Goal: Information Seeking & Learning: Learn about a topic

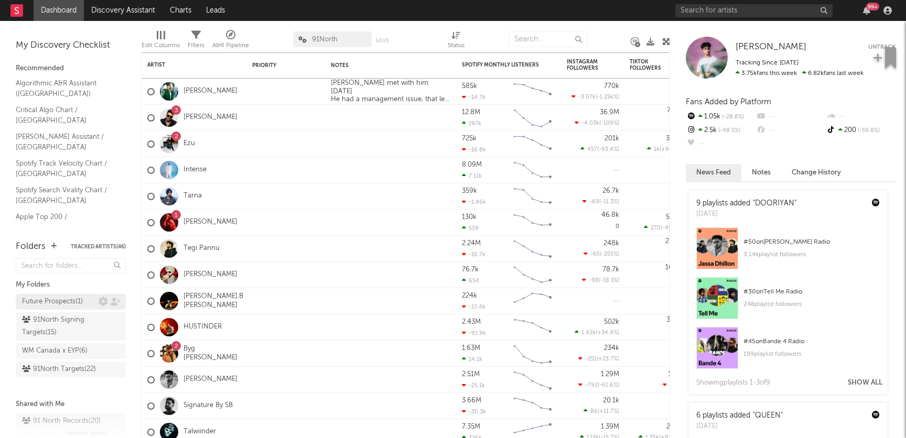
click at [49, 300] on div "Future Prospects ( 1 )" at bounding box center [52, 302] width 61 height 13
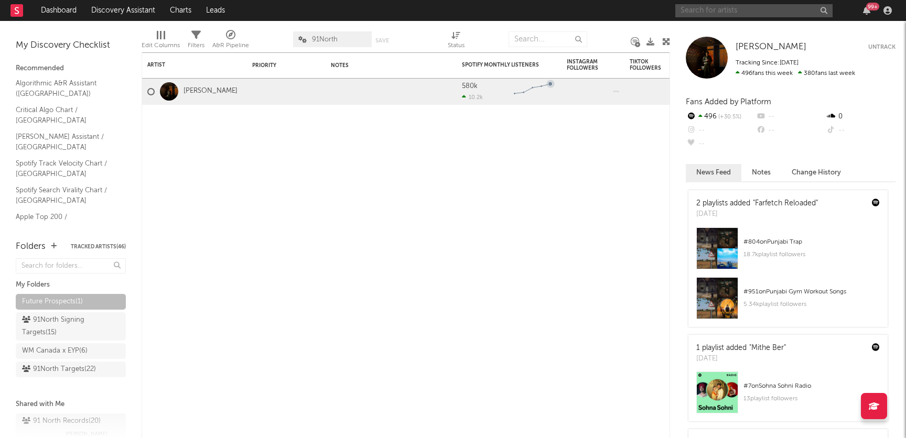
click at [739, 9] on input "text" at bounding box center [753, 10] width 157 height 13
type input "neens"
click at [80, 354] on div "WM Canada x EYP ( 6 )" at bounding box center [55, 351] width 66 height 13
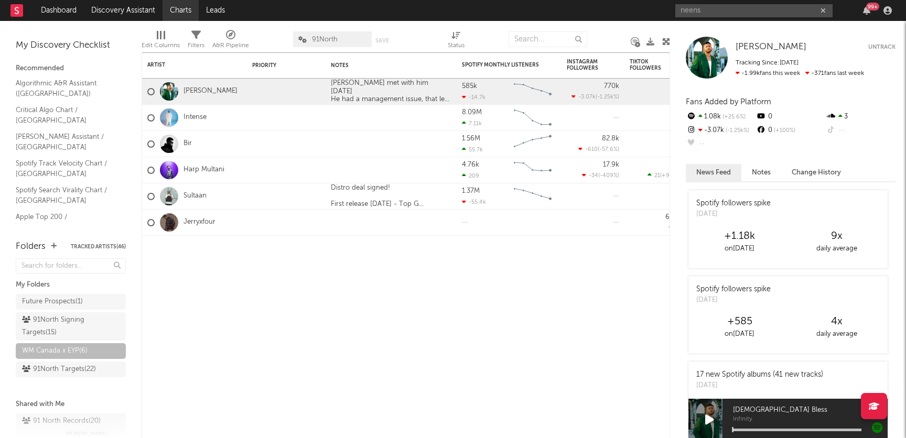
click at [177, 15] on link "Charts" at bounding box center [181, 10] width 36 height 21
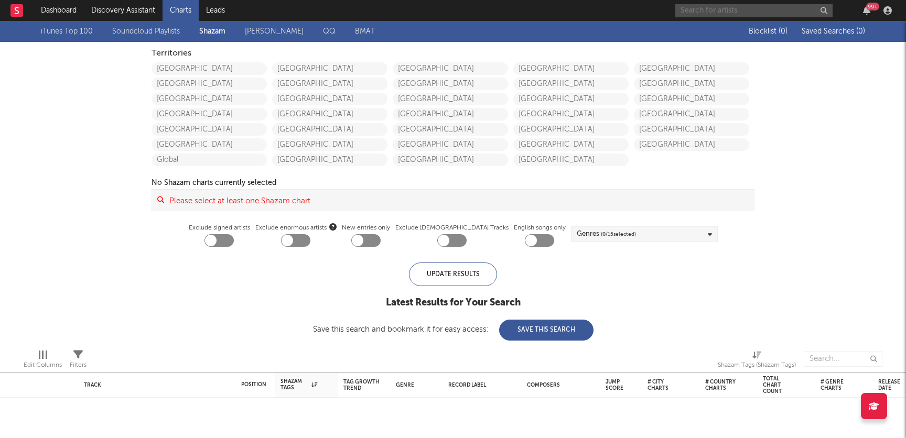
click at [723, 12] on input "text" at bounding box center [753, 10] width 157 height 13
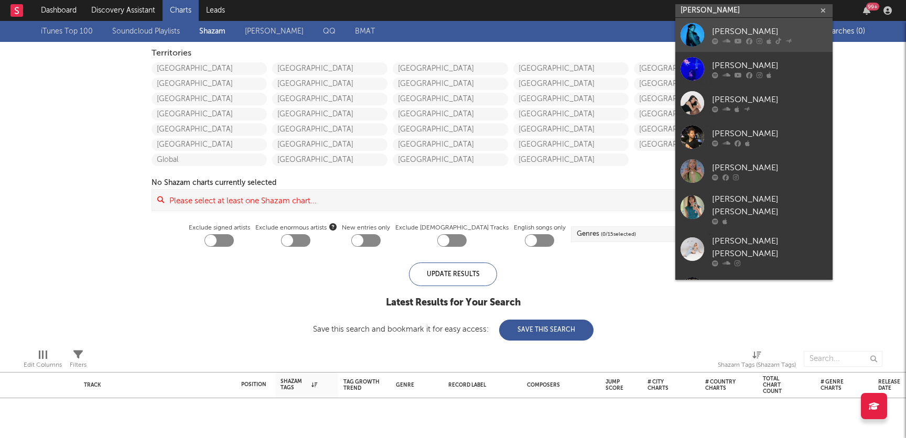
type input "[PERSON_NAME]"
click at [757, 38] on icon at bounding box center [760, 41] width 6 height 6
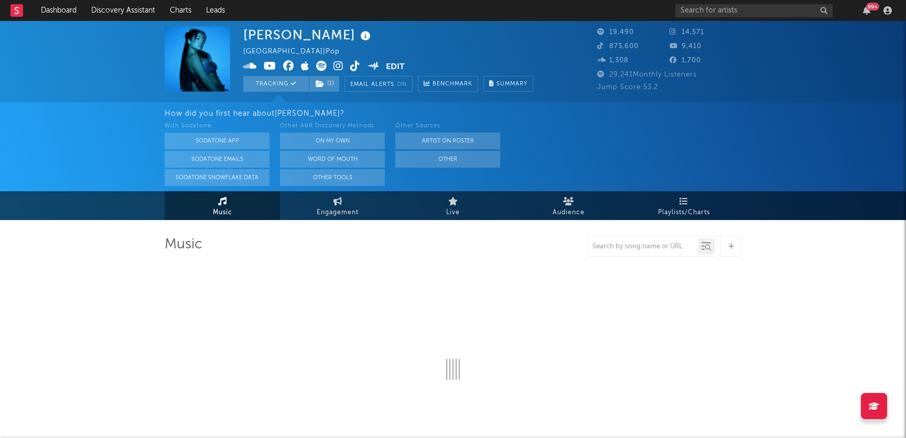
select select "6m"
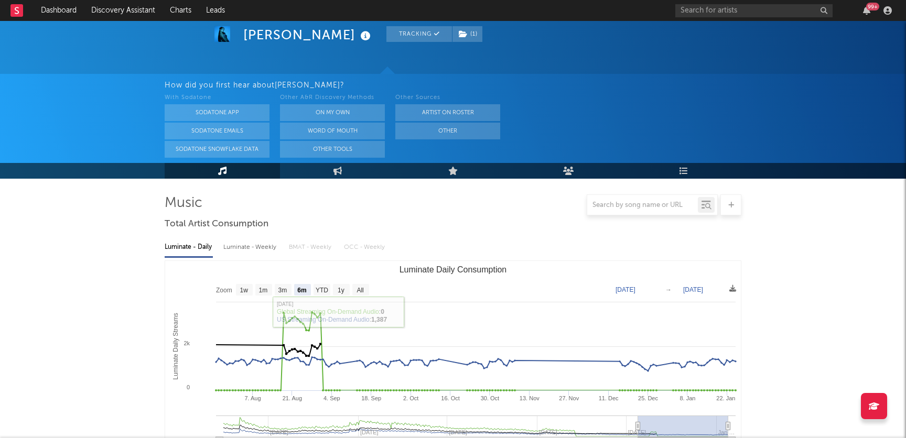
scroll to position [22, 0]
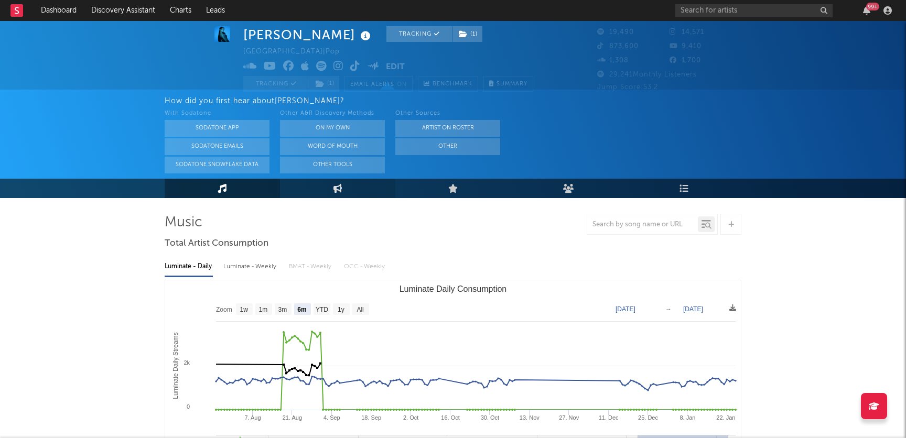
click at [342, 187] on link "Engagement" at bounding box center [337, 188] width 115 height 19
select select "1w"
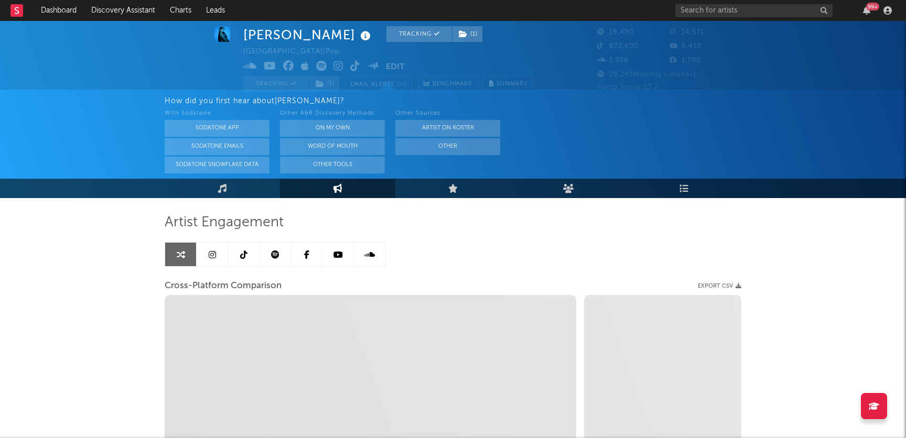
click at [868, 10] on div "99 +" at bounding box center [872, 7] width 13 height 8
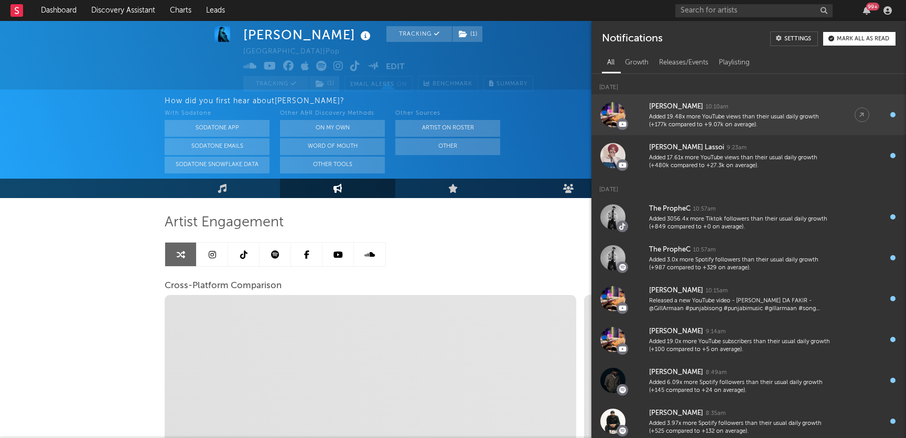
select select "1m"
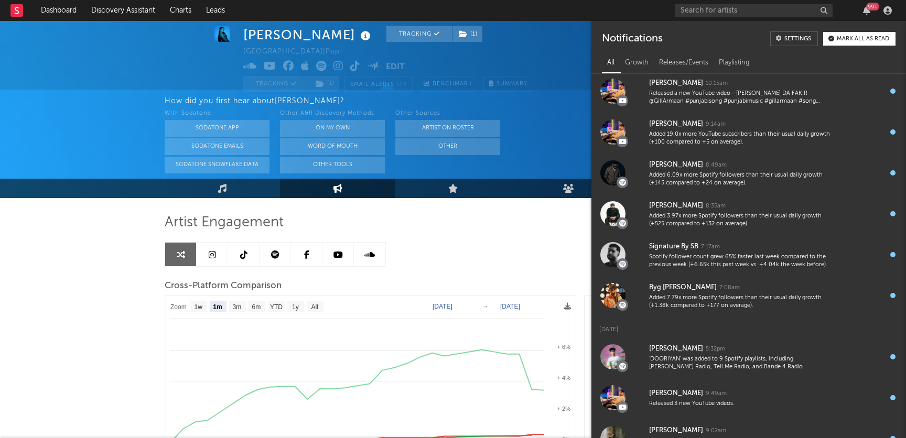
scroll to position [214, 0]
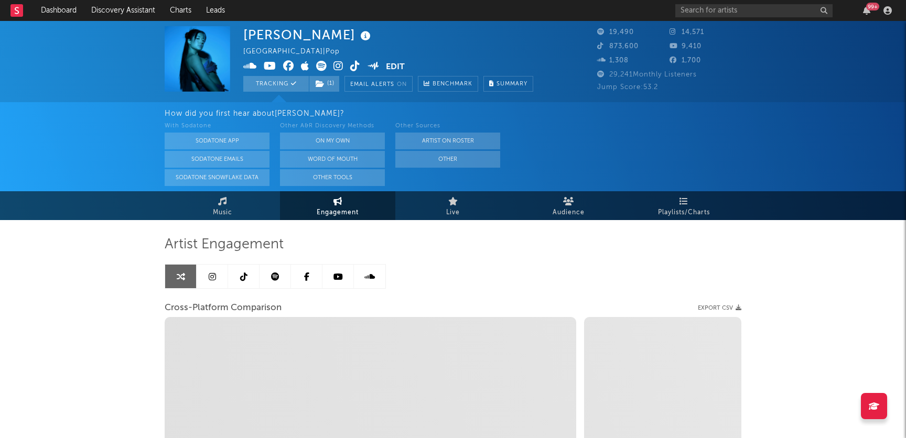
select select "1m"
